Goal: Task Accomplishment & Management: Manage account settings

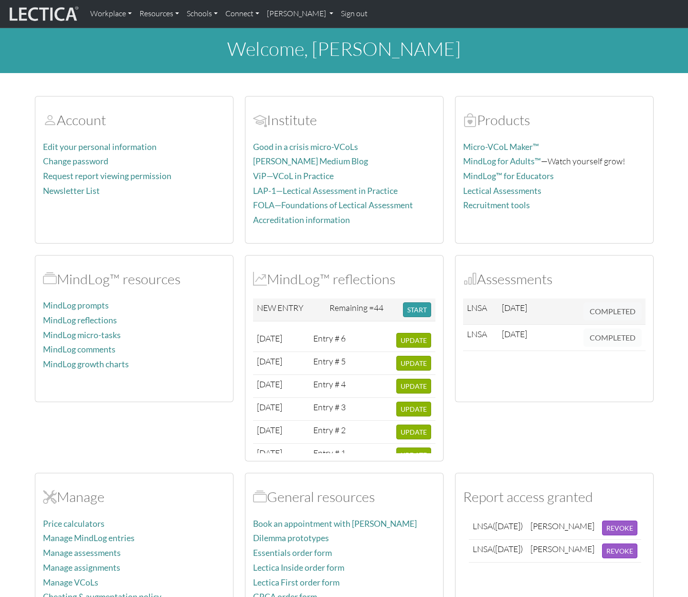
scroll to position [21, 0]
click at [415, 343] on span "UPDATE" at bounding box center [414, 340] width 26 height 8
click at [331, 14] on link "[PERSON_NAME]" at bounding box center [300, 14] width 74 height 20
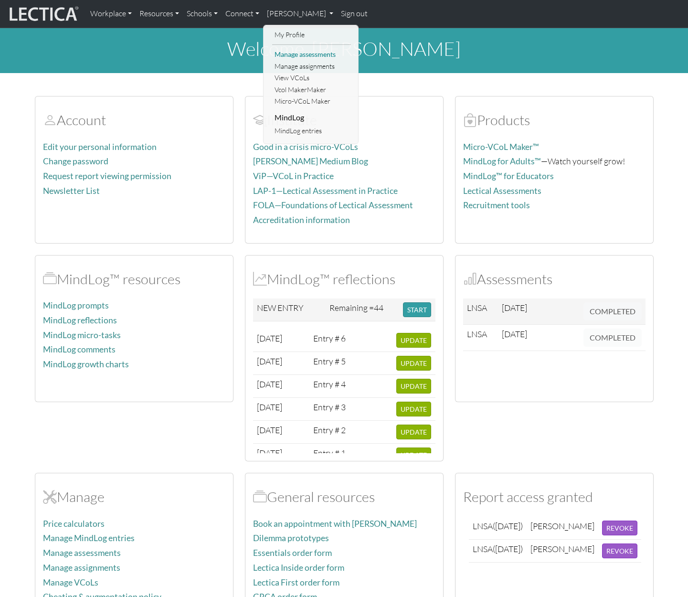
click at [304, 51] on link "Manage assessments" at bounding box center [311, 55] width 79 height 12
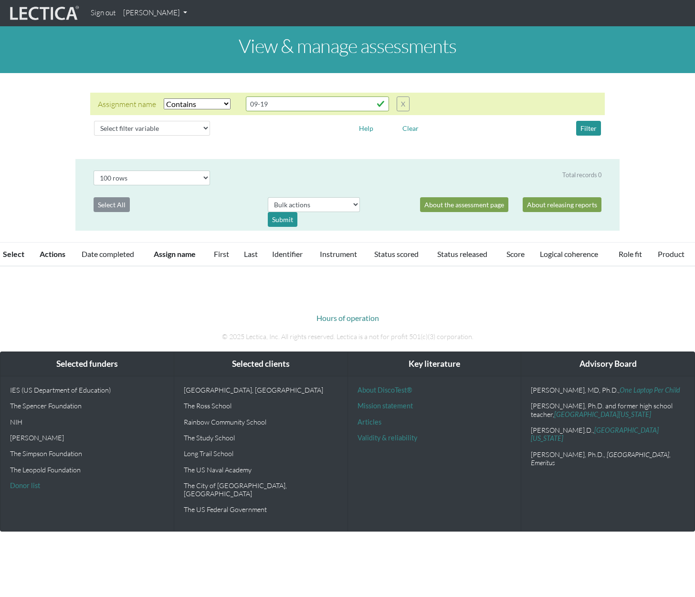
select select "icontains"
select select "100"
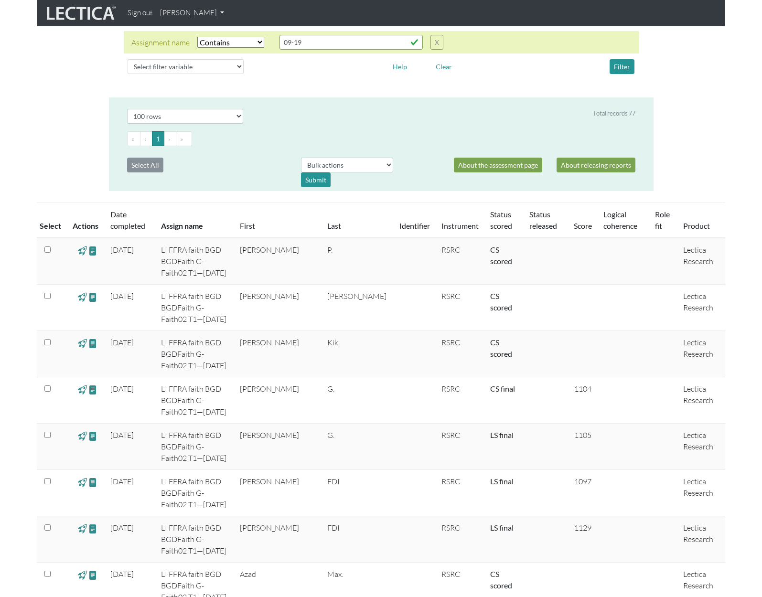
scroll to position [37, 0]
